Goal: Navigation & Orientation: Find specific page/section

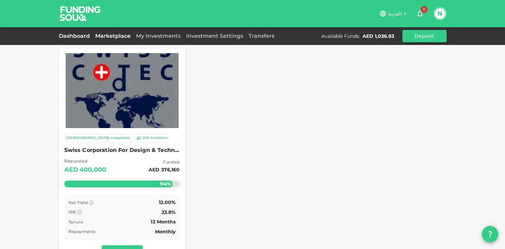
click at [69, 35] on link "Dashboard" at bounding box center [76, 36] width 34 height 6
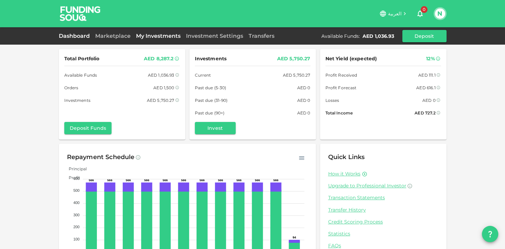
click at [146, 37] on link "My Investments" at bounding box center [158, 36] width 50 height 6
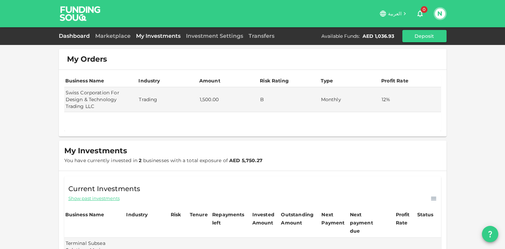
click at [71, 38] on link "Dashboard" at bounding box center [76, 36] width 34 height 6
